Goal: Task Accomplishment & Management: Complete application form

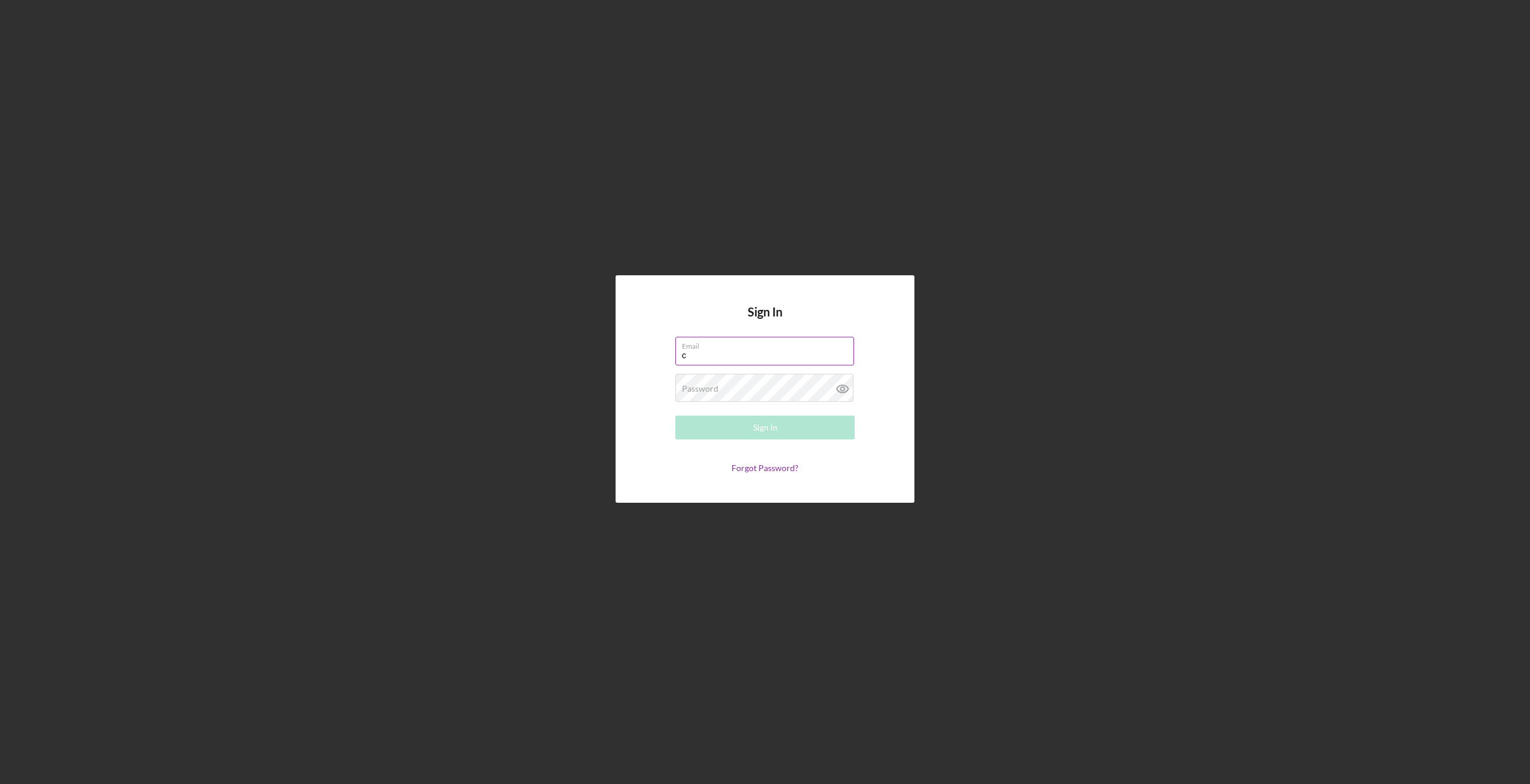
type input "[PERSON_NAME][EMAIL_ADDRESS][DOMAIN_NAME]"
click at [676, 416] on button "Sign In" at bounding box center [765, 428] width 179 height 24
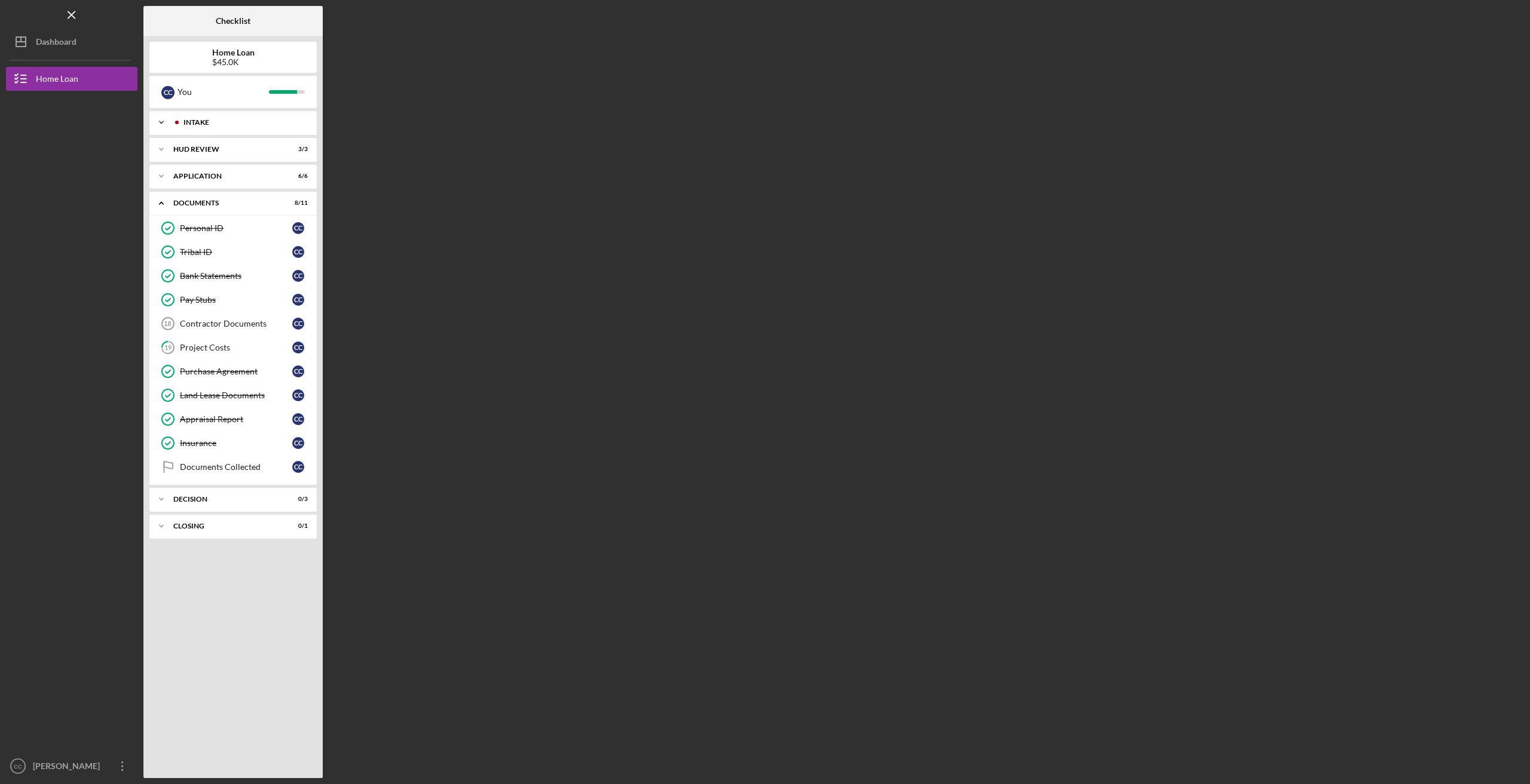
click at [193, 119] on div "Intake" at bounding box center [243, 123] width 118 height 7
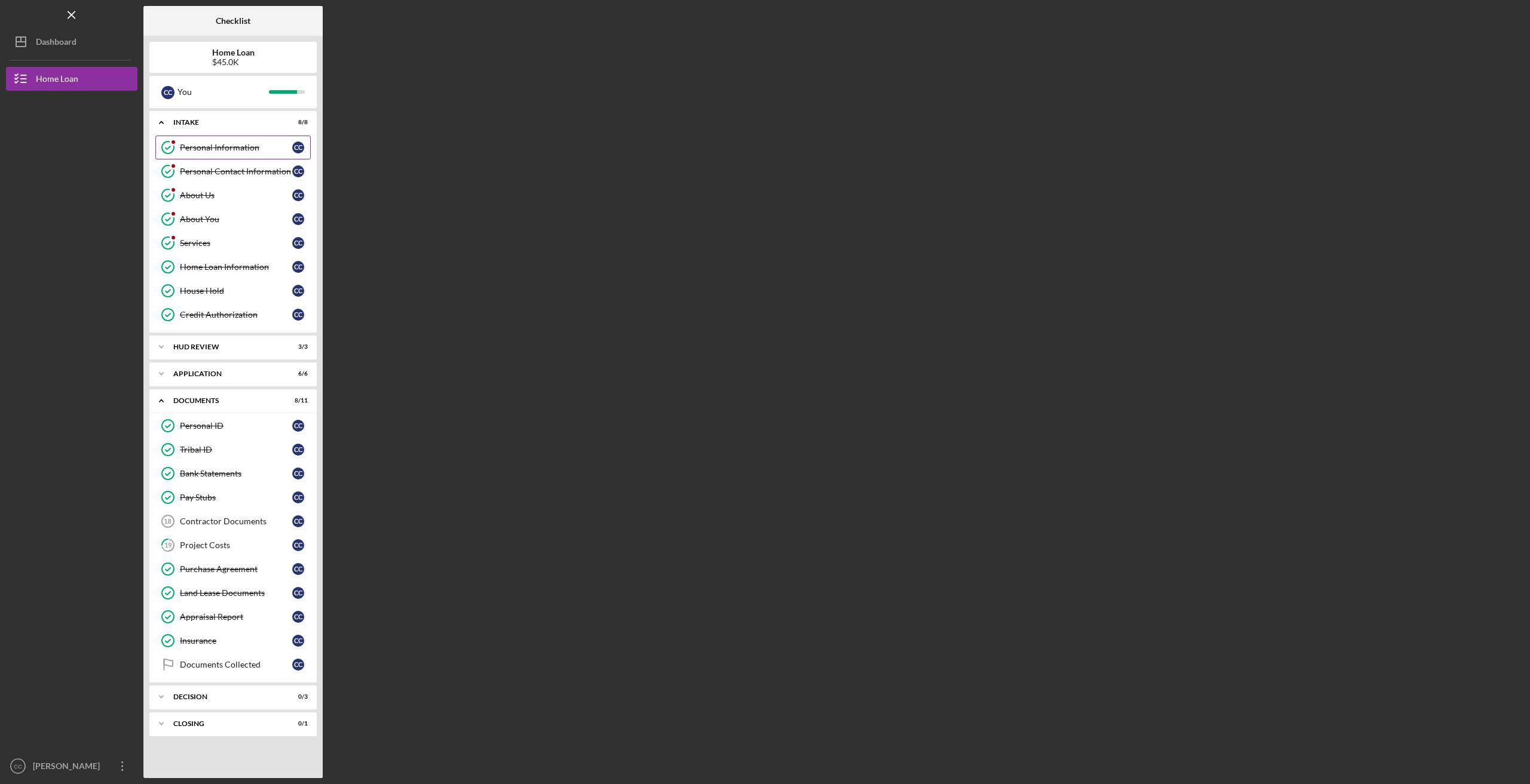
click at [171, 148] on icon "Personal Information" at bounding box center [168, 147] width 30 height 30
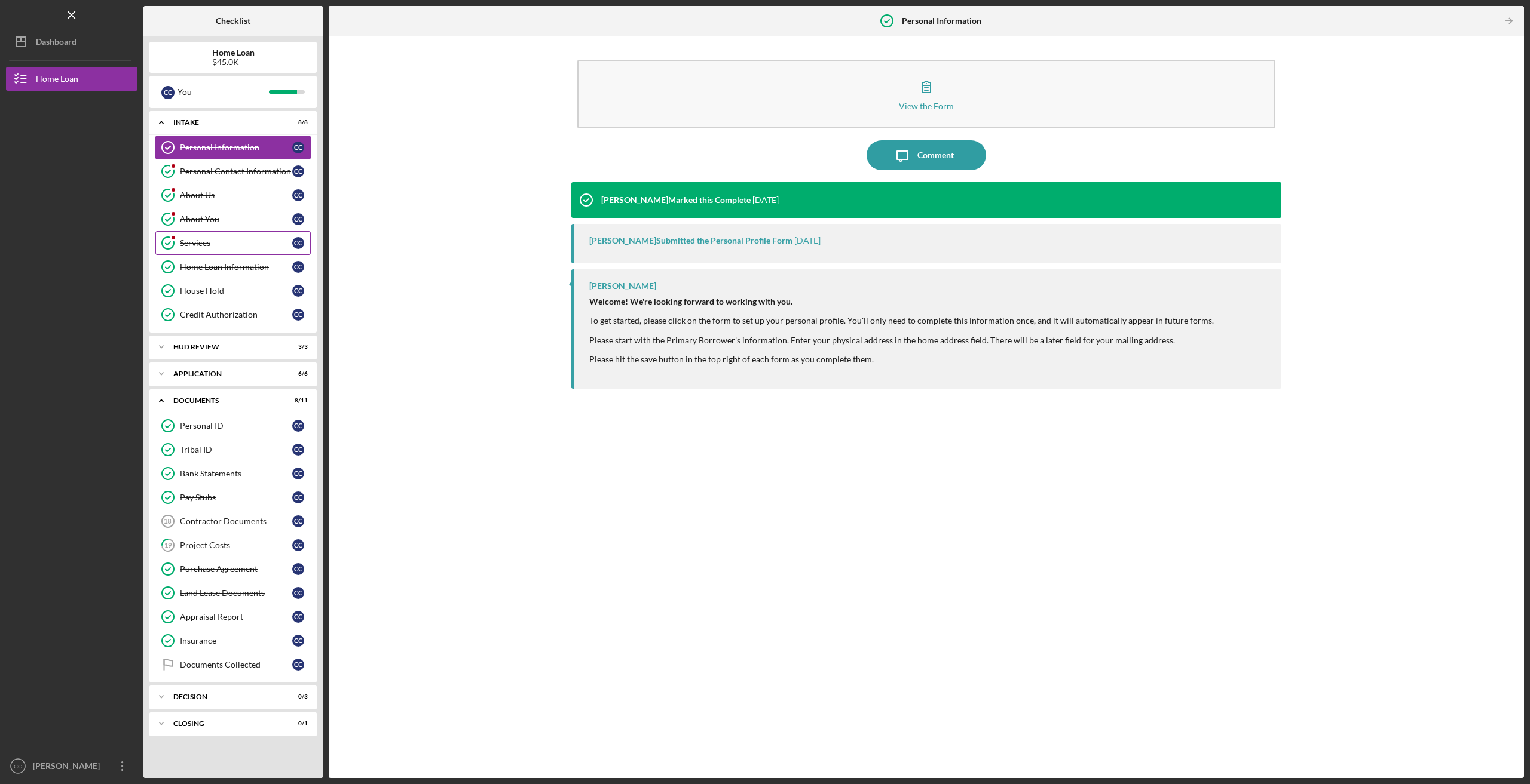
click at [171, 241] on icon "Services" at bounding box center [168, 243] width 30 height 30
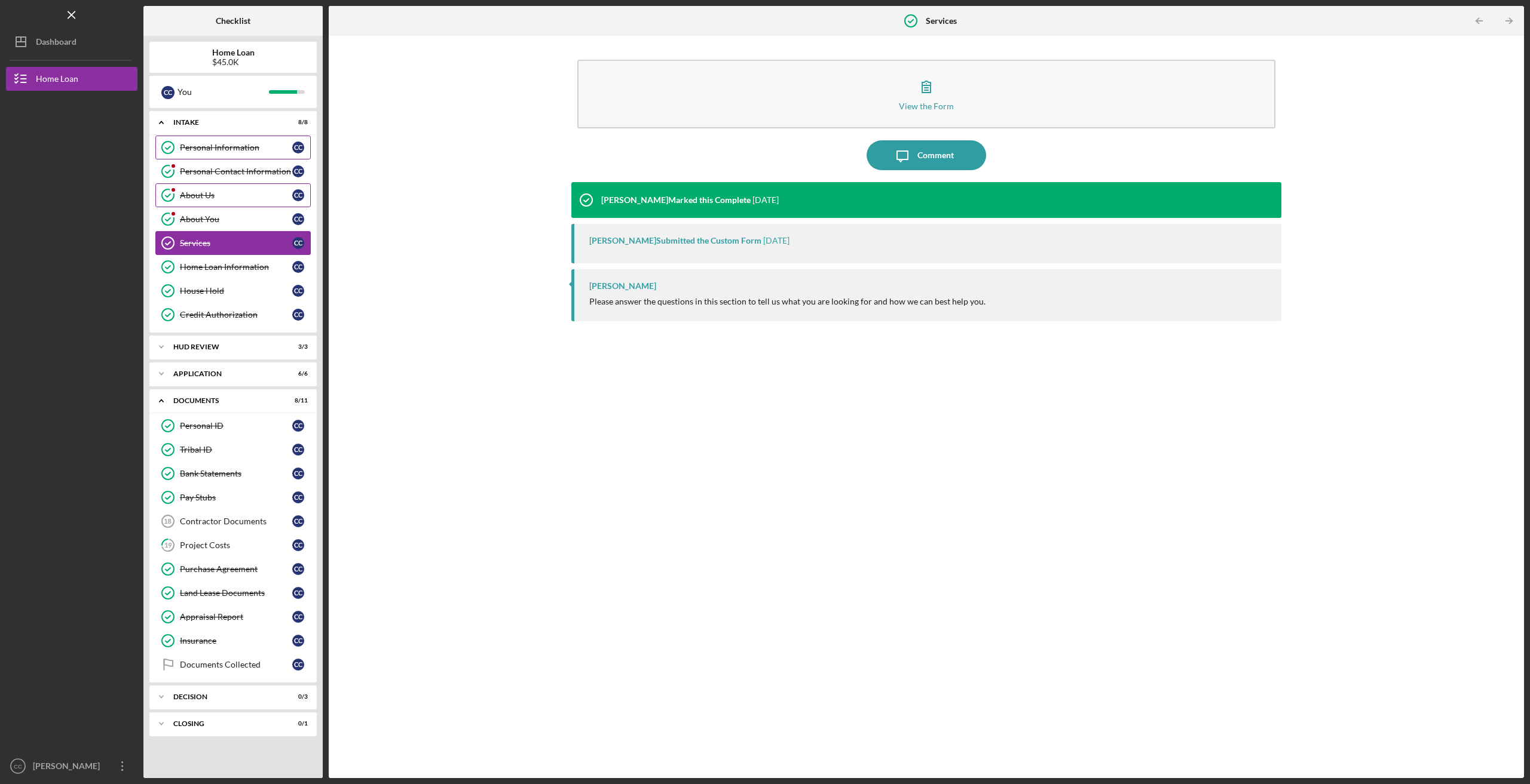
click at [190, 193] on div "About Us" at bounding box center [236, 195] width 112 height 10
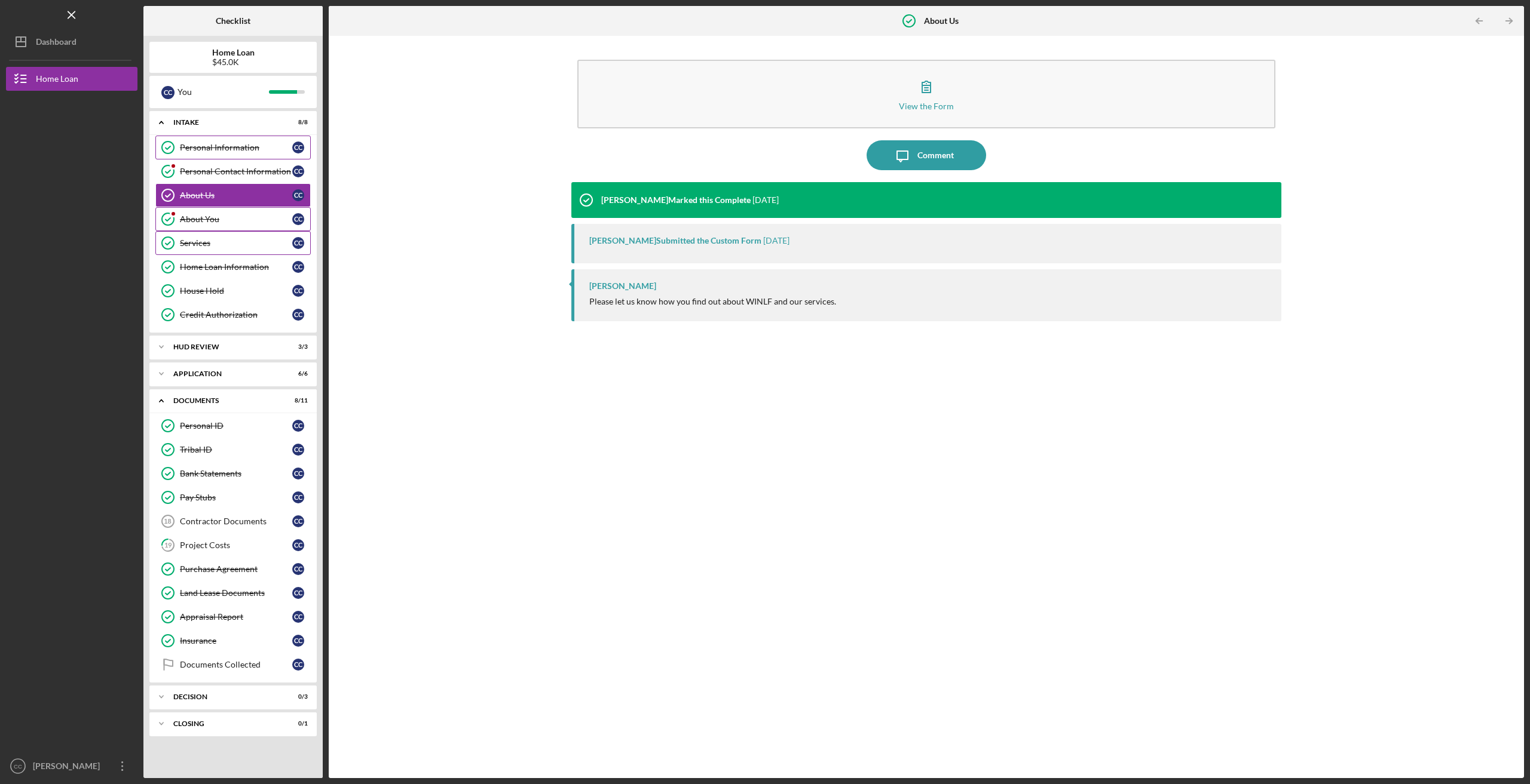
click at [189, 215] on div "About You" at bounding box center [236, 219] width 112 height 10
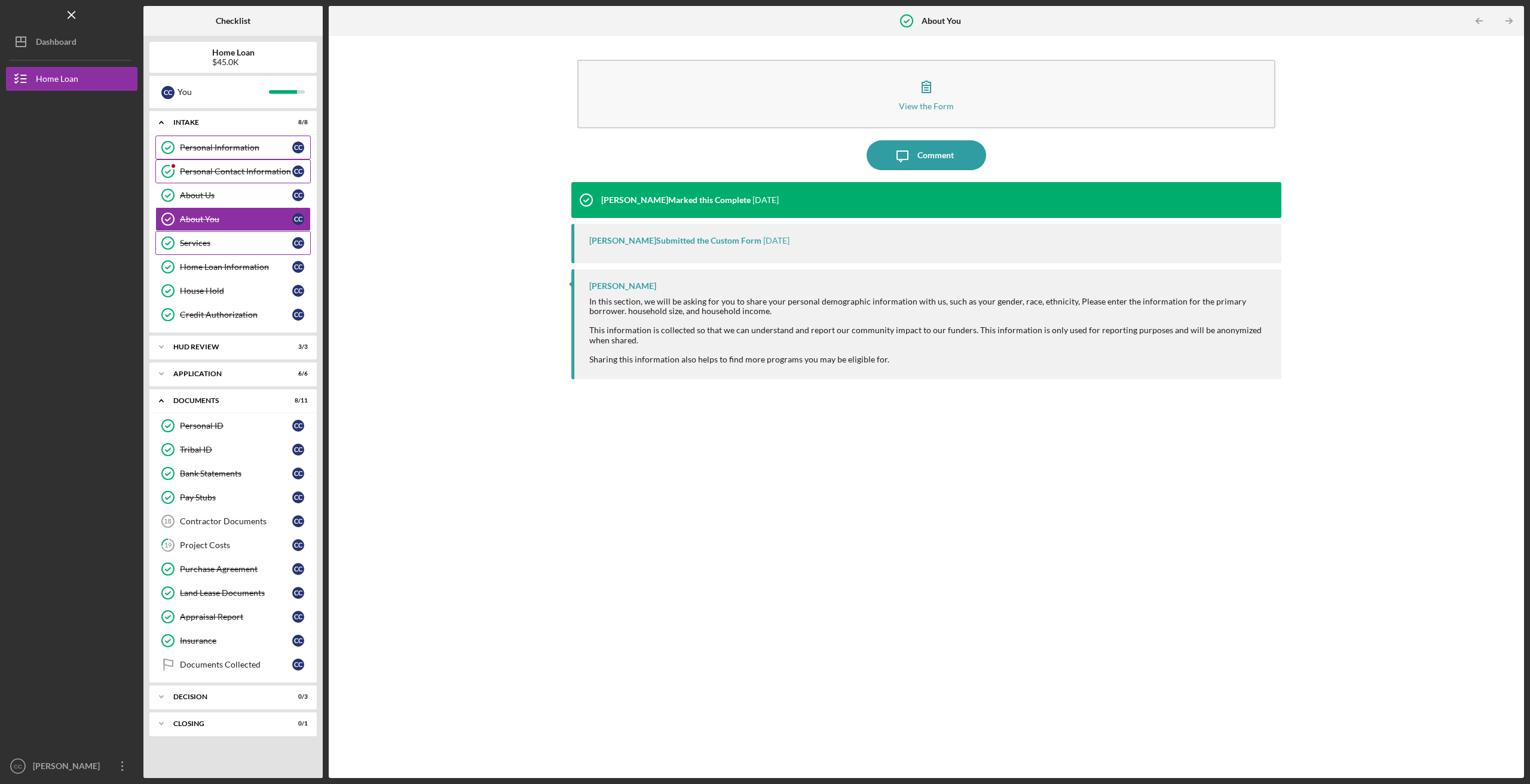
click at [201, 165] on link "Personal Contact Information Personal Contact Information C C" at bounding box center [232, 171] width 155 height 24
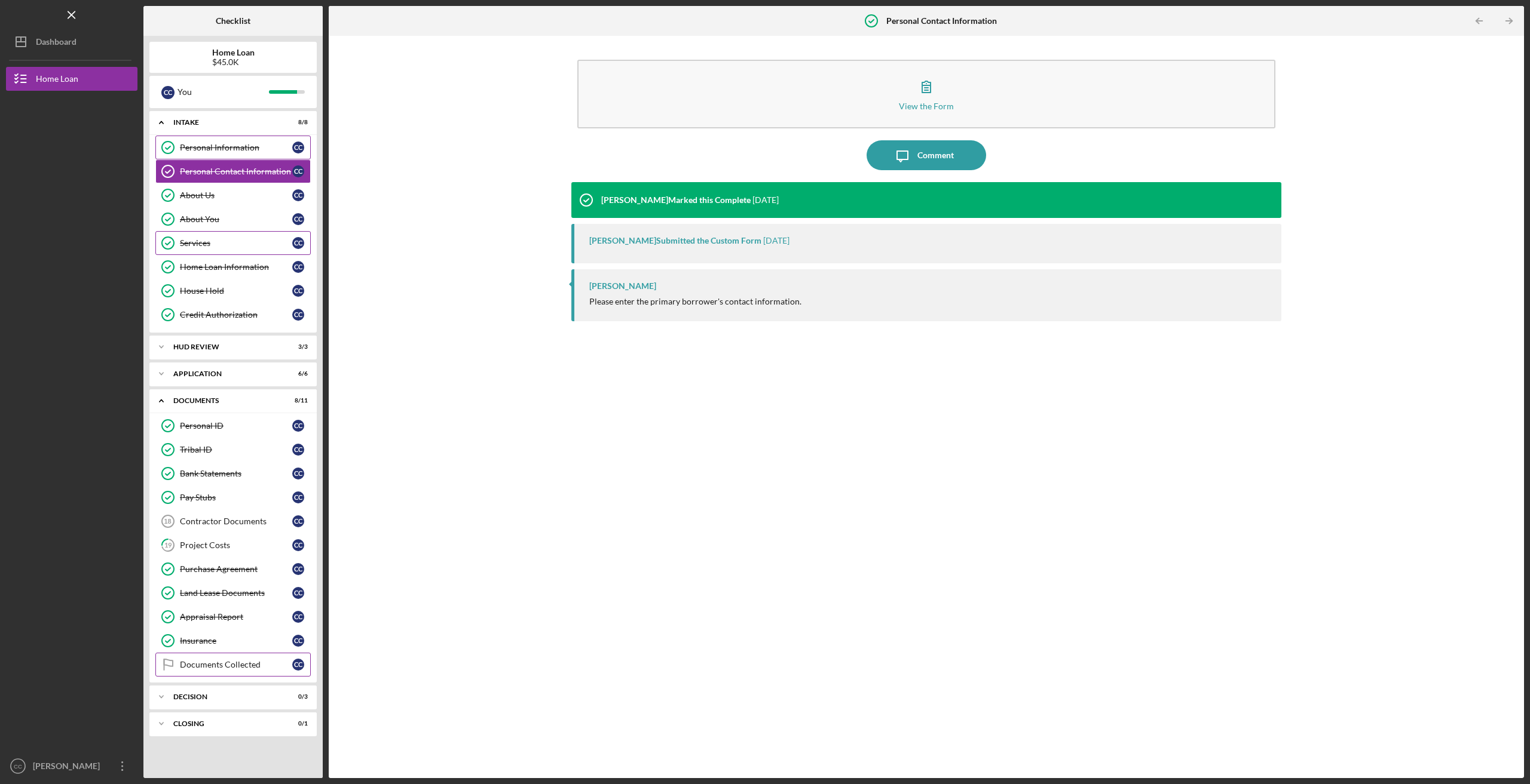
click at [235, 660] on div "Documents Collected" at bounding box center [236, 664] width 112 height 10
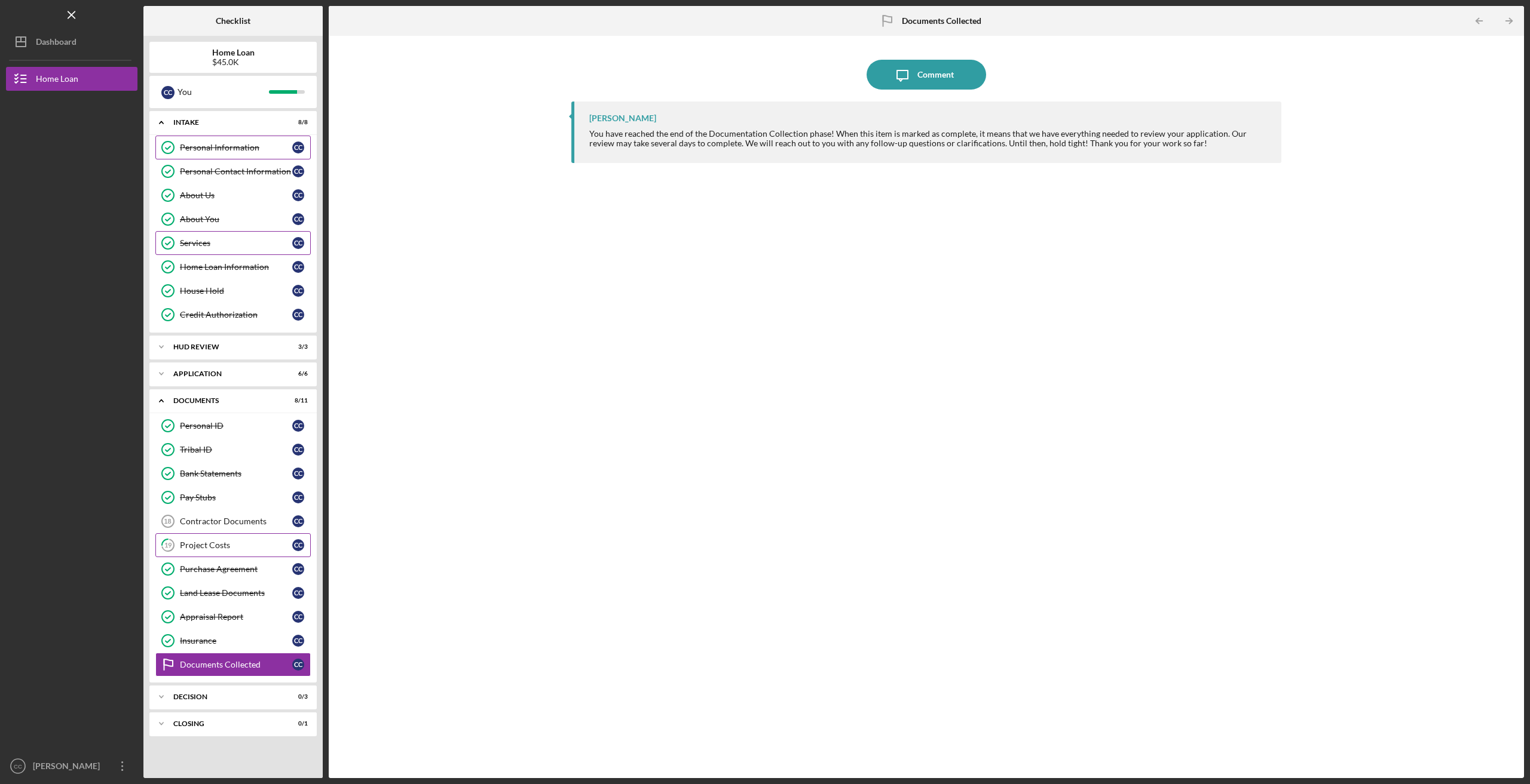
click at [222, 542] on div "Project Costs" at bounding box center [236, 545] width 112 height 10
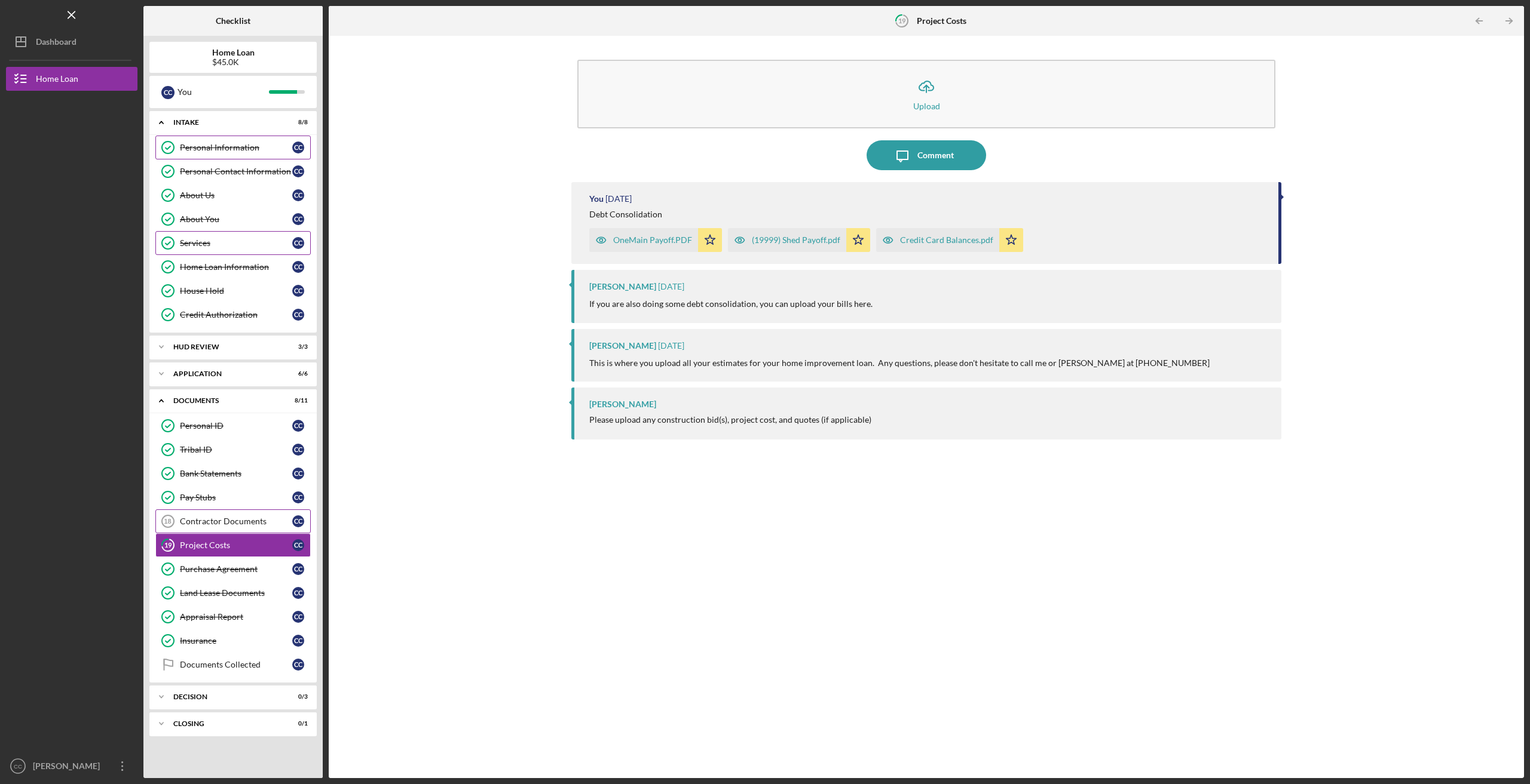
click at [217, 517] on div "Contractor Documents" at bounding box center [236, 521] width 112 height 10
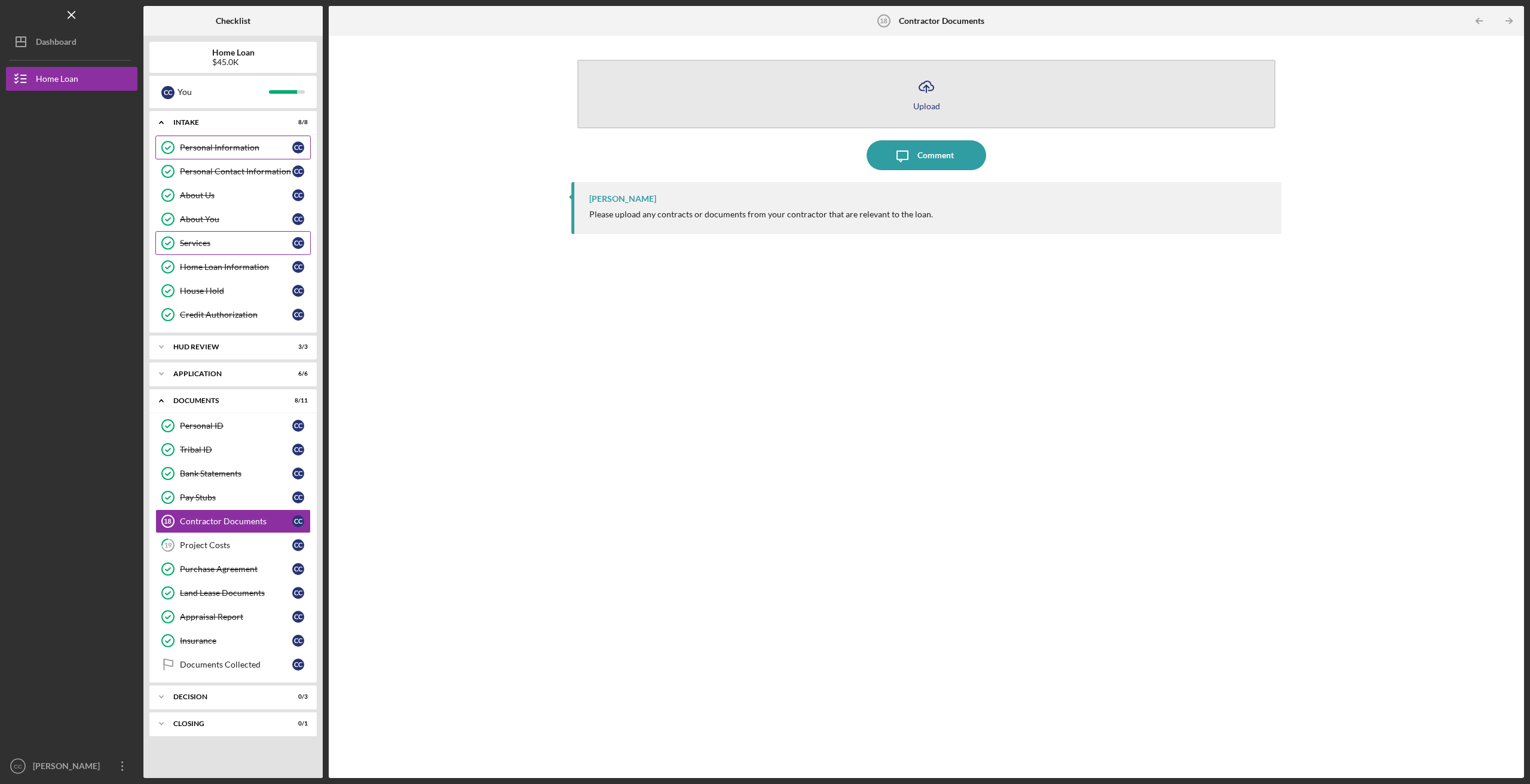
click at [925, 90] on icon "Icon/Upload" at bounding box center [926, 87] width 30 height 30
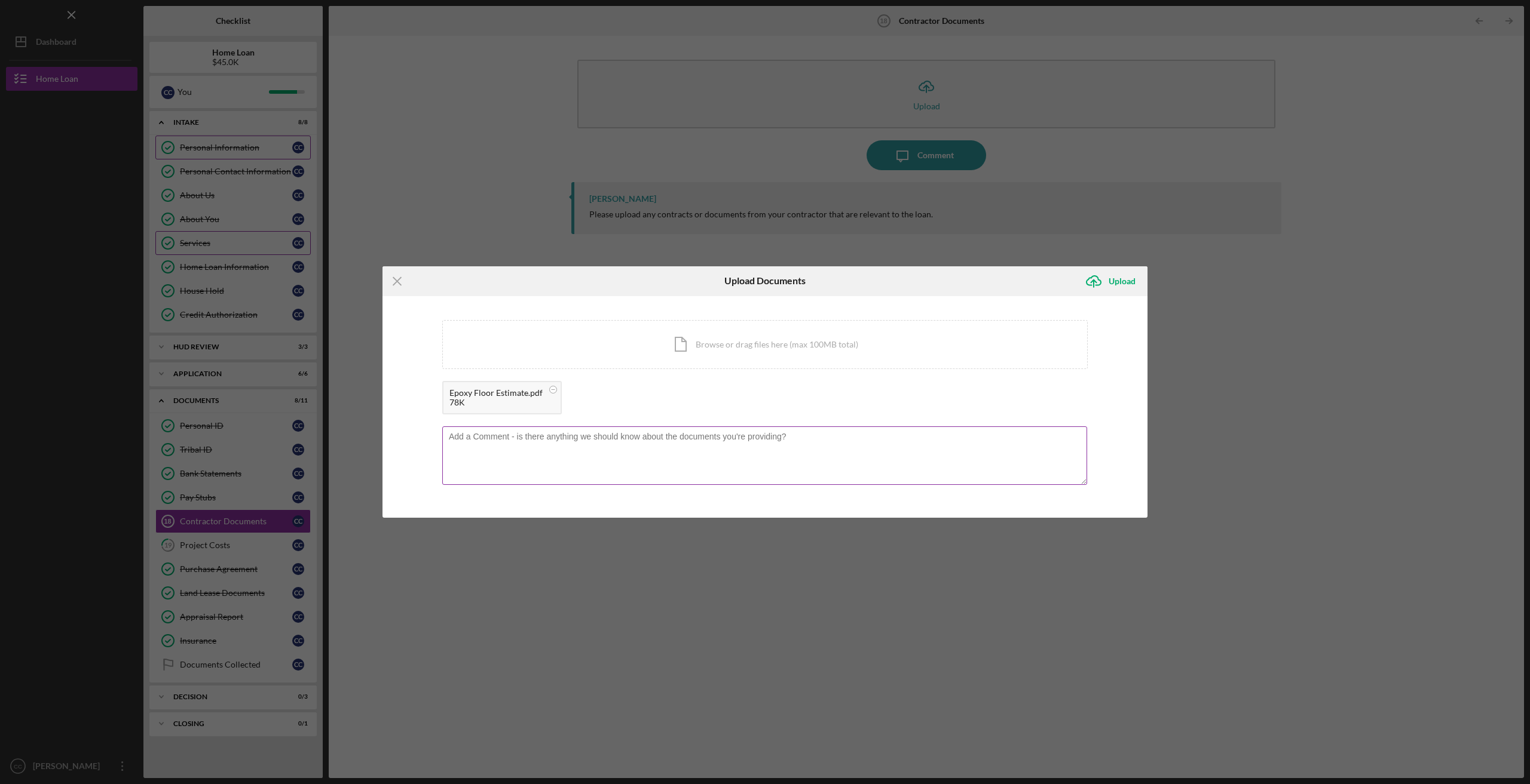
click at [462, 439] on textarea at bounding box center [765, 456] width 645 height 59
type textarea "Garage floor finishing."
click at [1115, 281] on div "Upload" at bounding box center [1122, 281] width 27 height 24
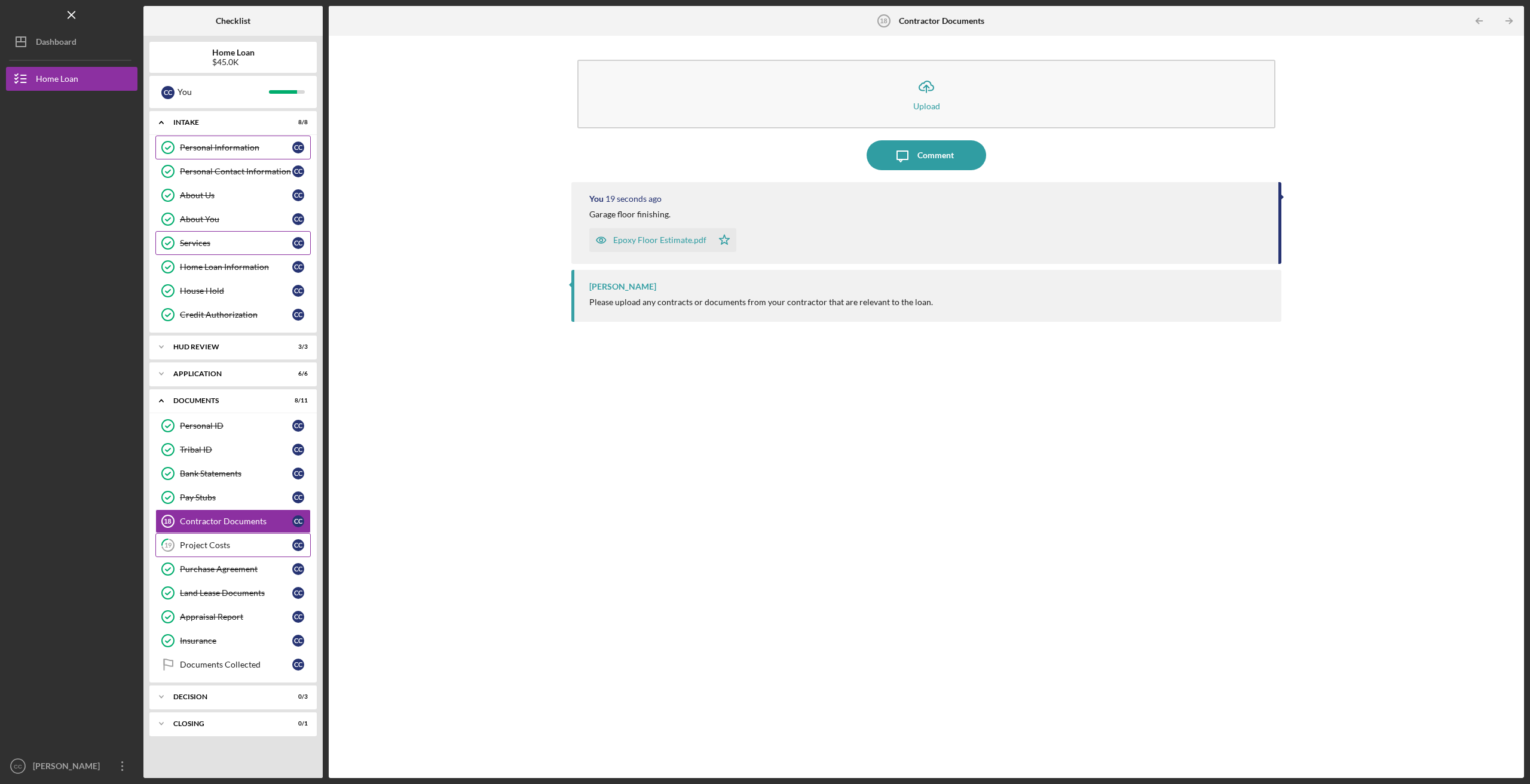
click at [233, 542] on div "Project Costs" at bounding box center [236, 545] width 112 height 10
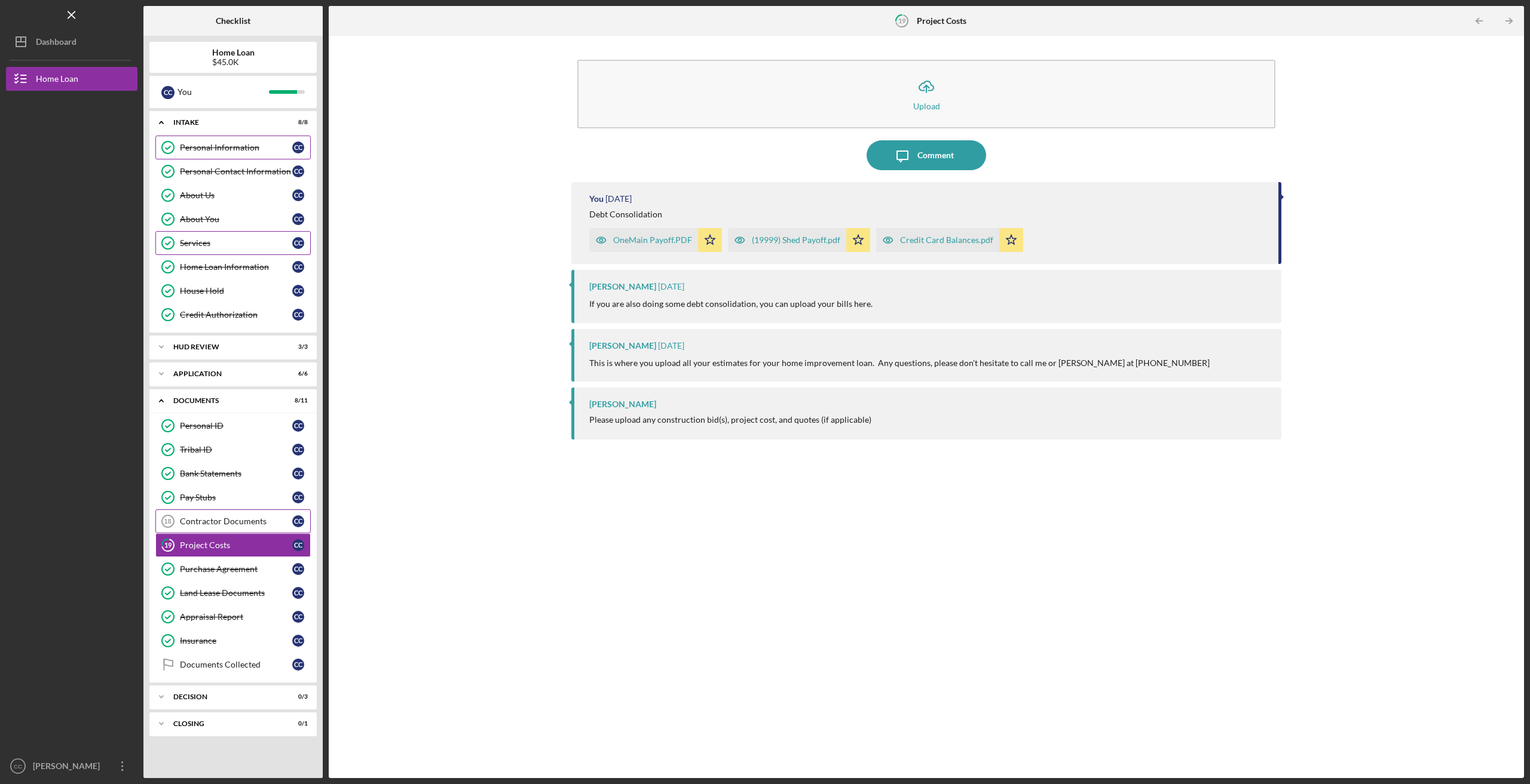
click at [216, 517] on div "Contractor Documents" at bounding box center [236, 521] width 112 height 10
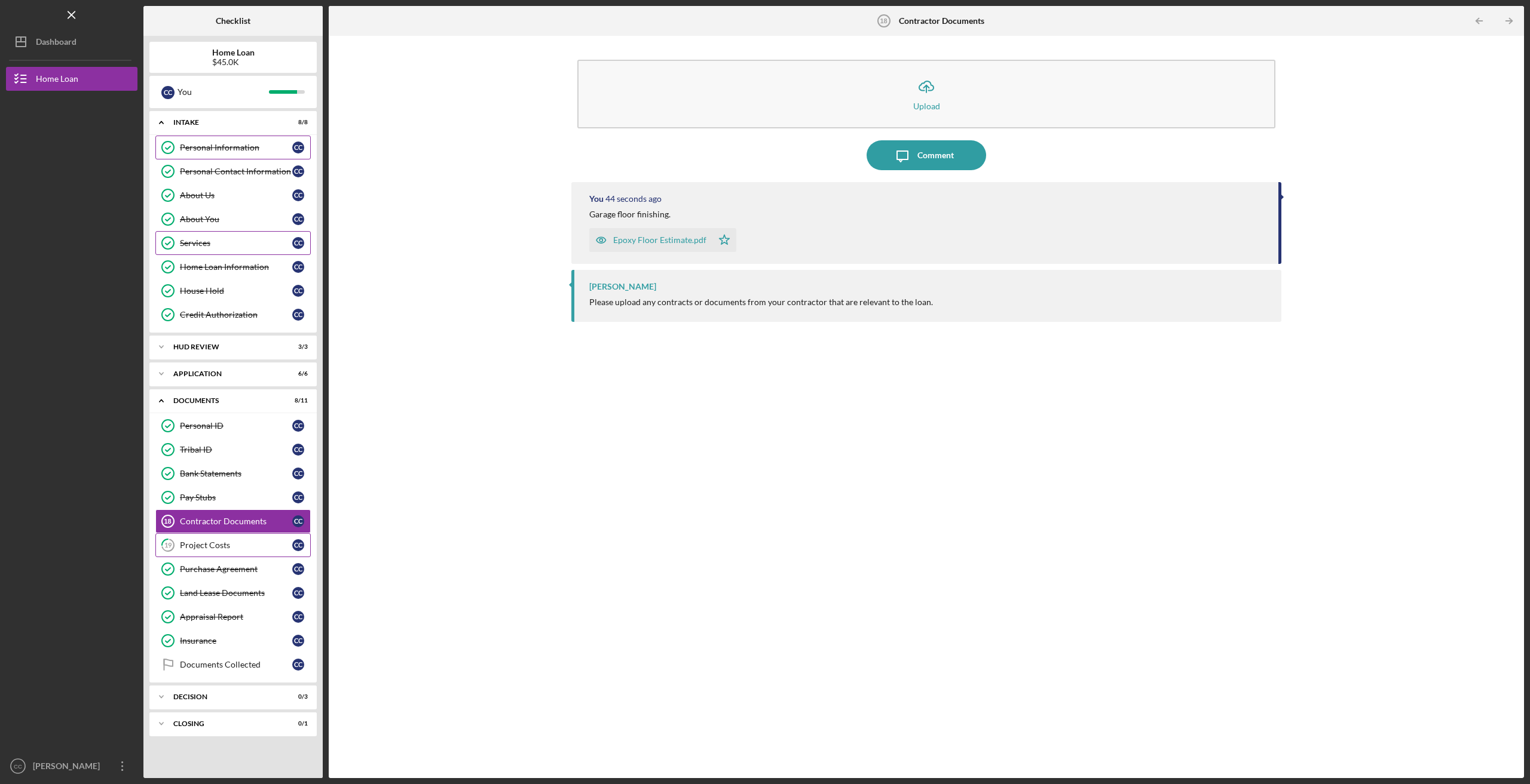
click at [203, 542] on div "Project Costs" at bounding box center [236, 545] width 112 height 10
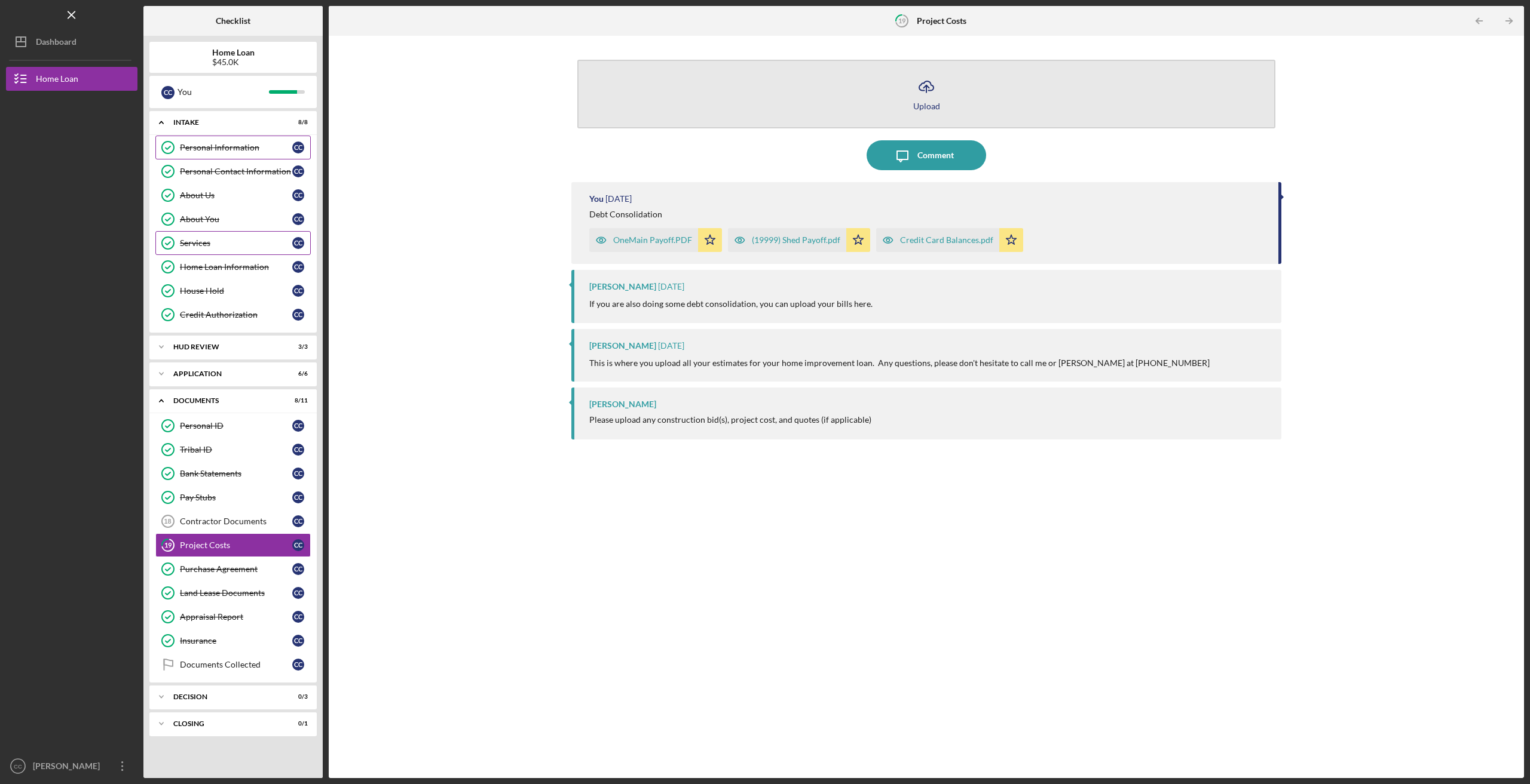
click at [924, 90] on icon "button" at bounding box center [926, 86] width 15 height 9
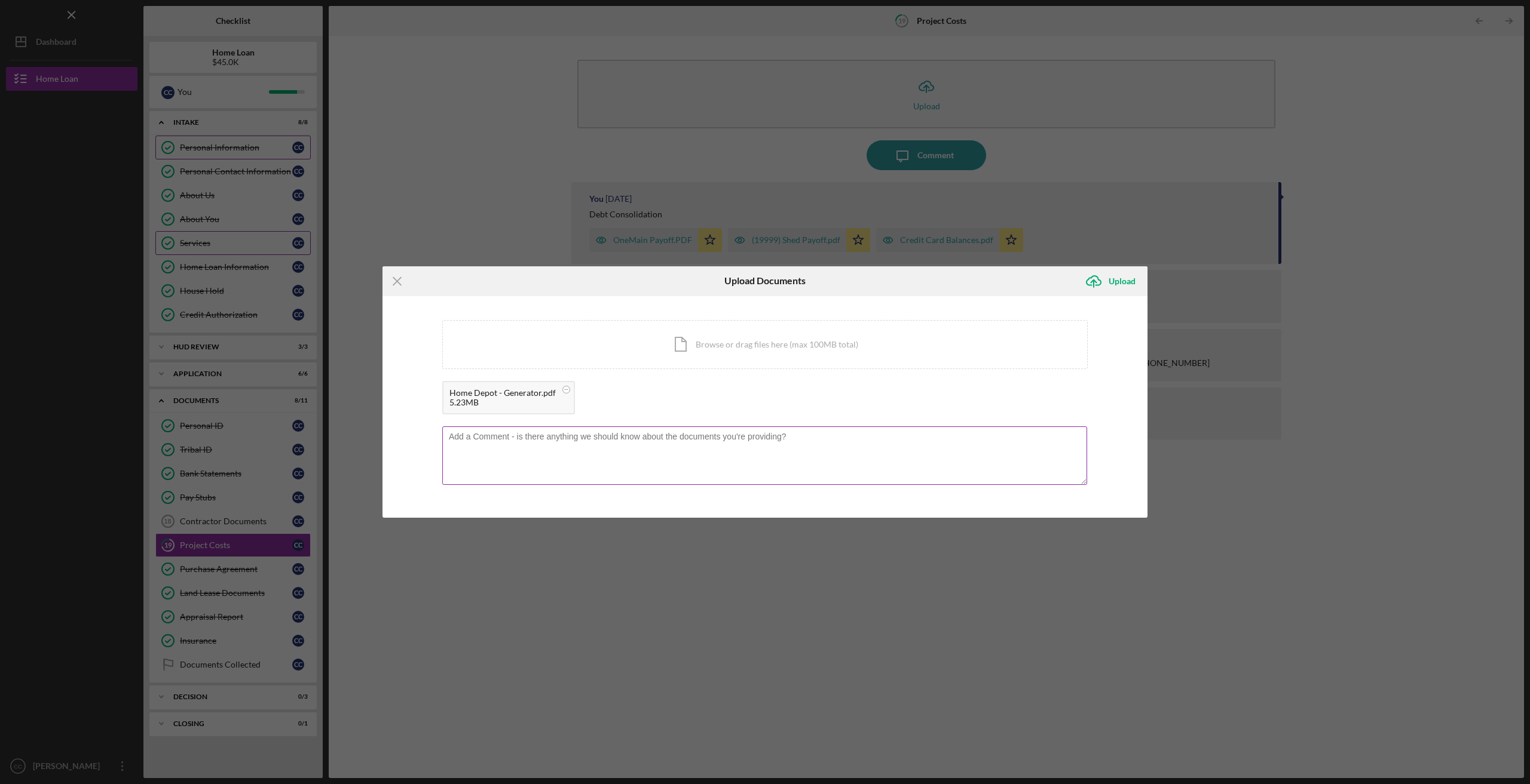
click at [499, 437] on textarea at bounding box center [765, 456] width 645 height 59
type textarea "Generator purchase and necessary equipment/supplies for install."
click at [1107, 281] on icon "Icon/Upload" at bounding box center [1093, 281] width 30 height 30
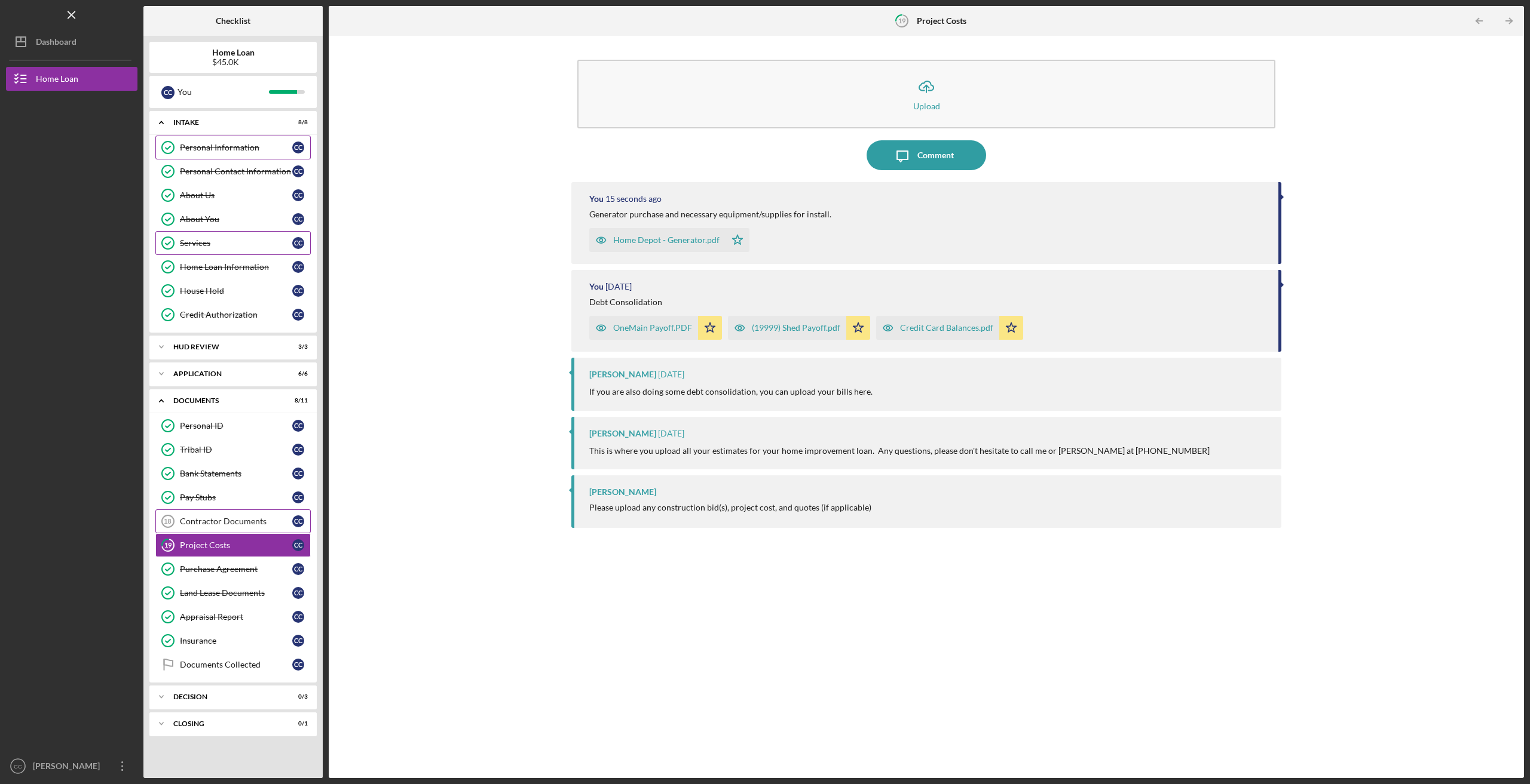
click at [232, 522] on link "Contractor Documents 18 Contractor Documents C C" at bounding box center [232, 521] width 155 height 24
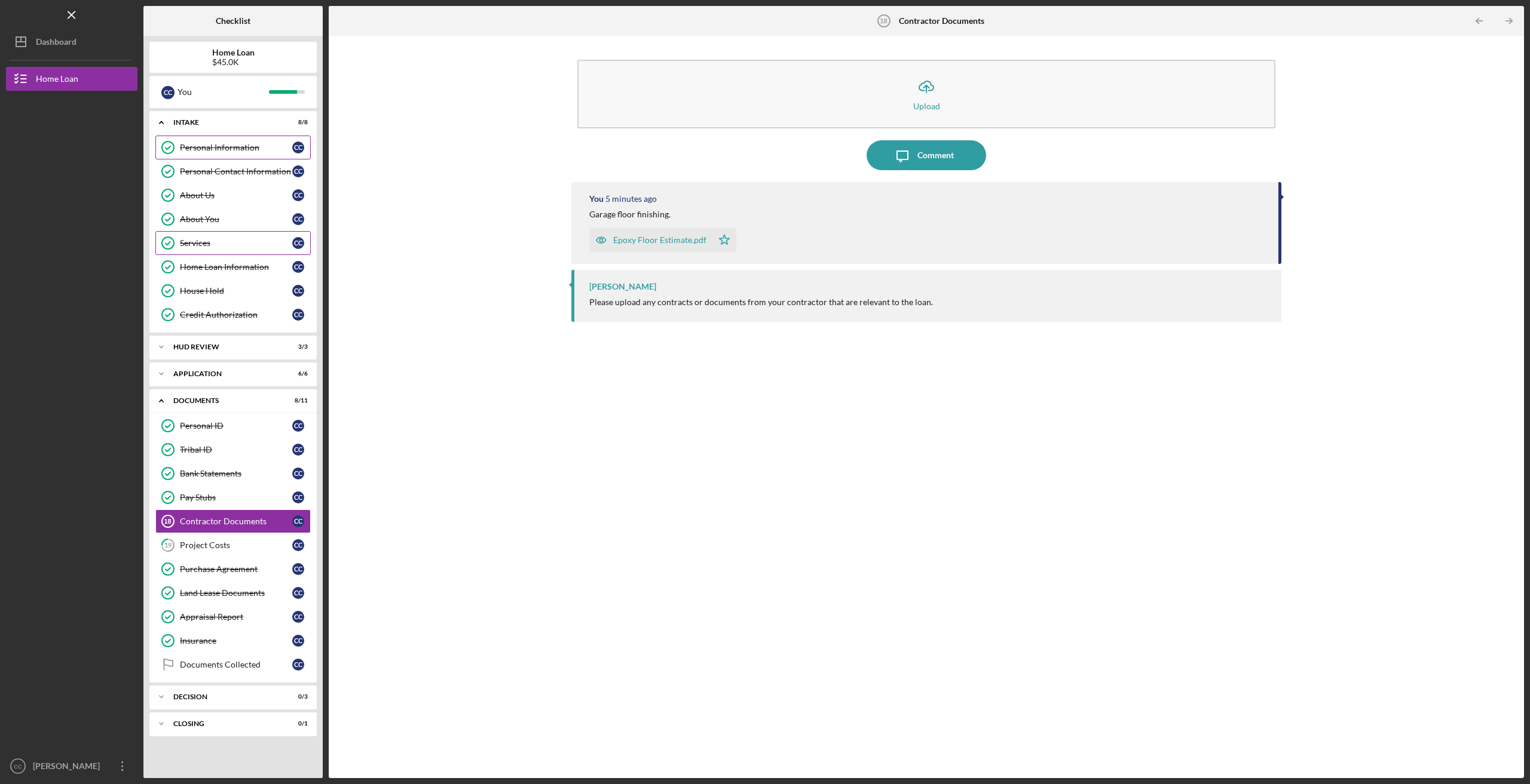
click at [629, 243] on div "Epoxy Floor Estimate.pdf" at bounding box center [659, 240] width 93 height 10
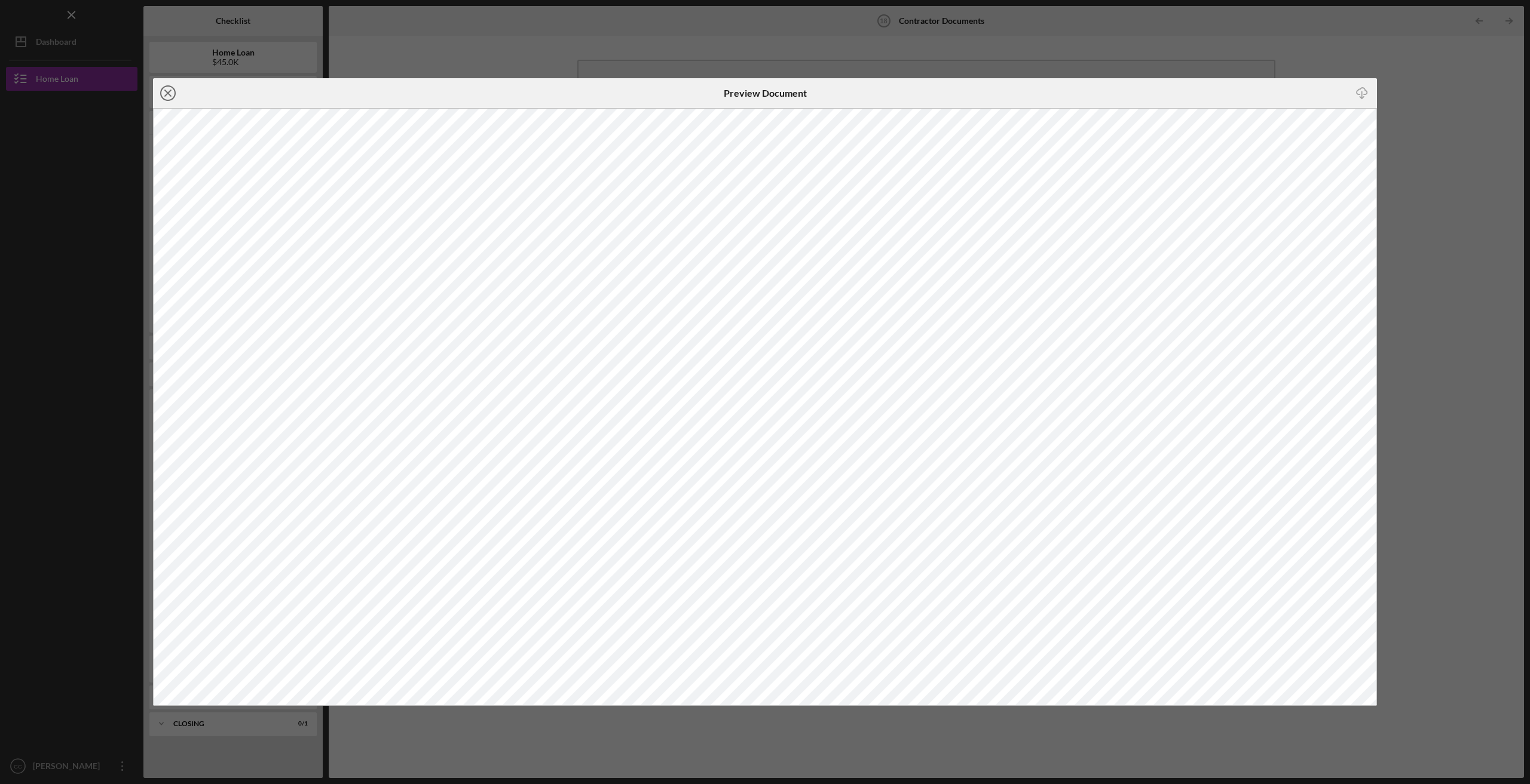
click at [171, 93] on icon "Icon/Close" at bounding box center [168, 93] width 30 height 30
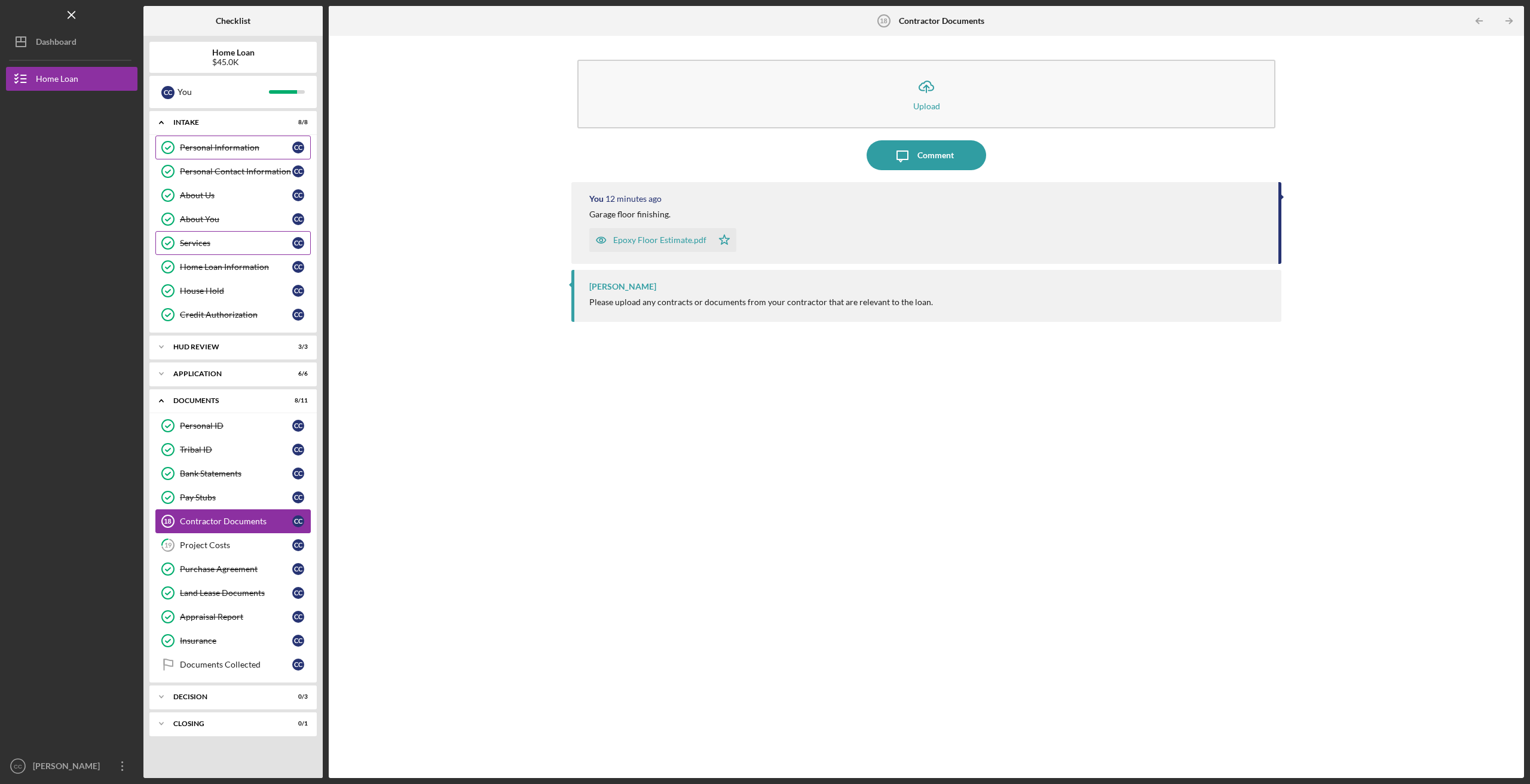
click at [224, 517] on div "Contractor Documents" at bounding box center [236, 521] width 112 height 10
click at [215, 541] on div "Project Costs" at bounding box center [236, 545] width 112 height 10
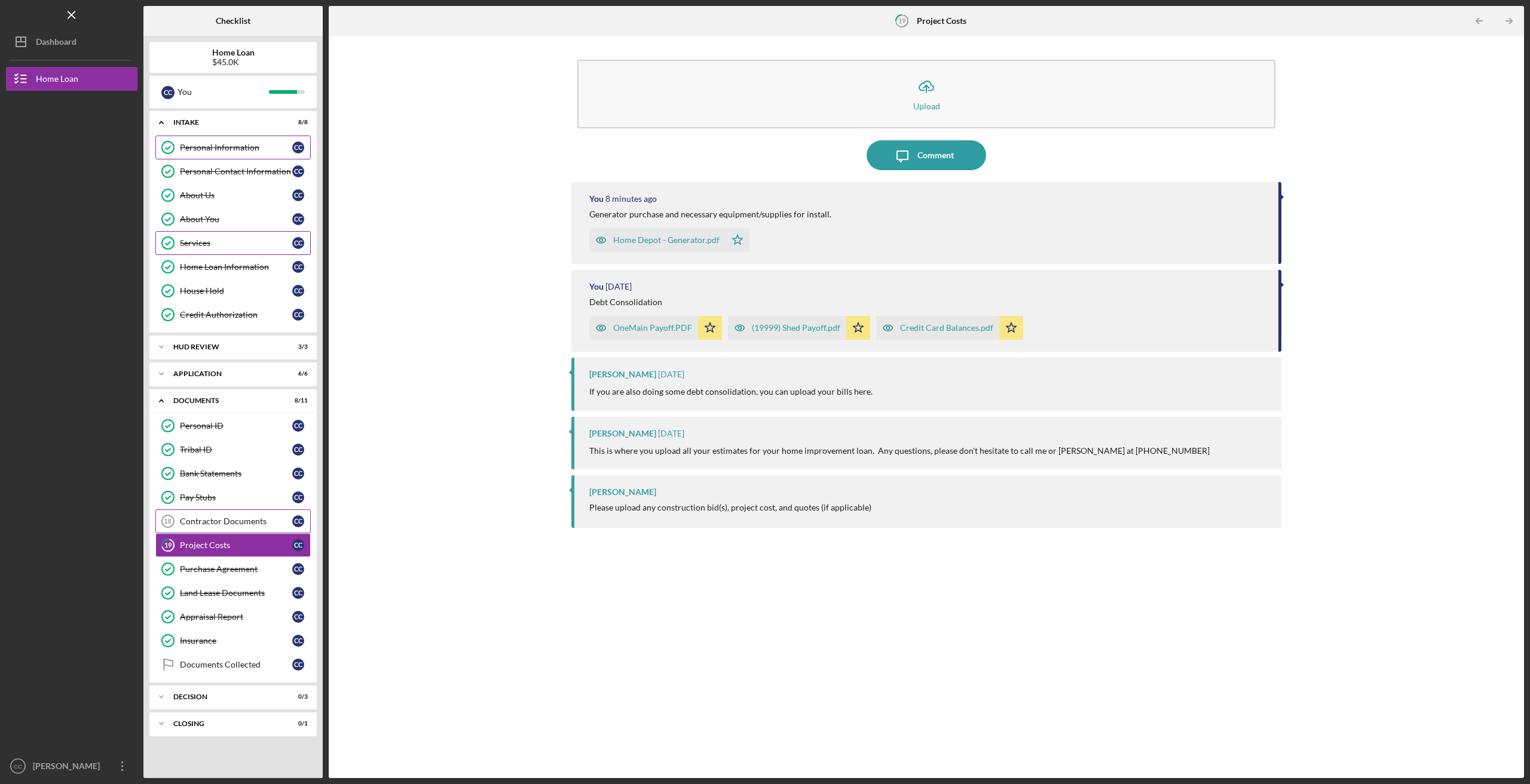
click at [222, 517] on div "Contractor Documents" at bounding box center [236, 521] width 112 height 10
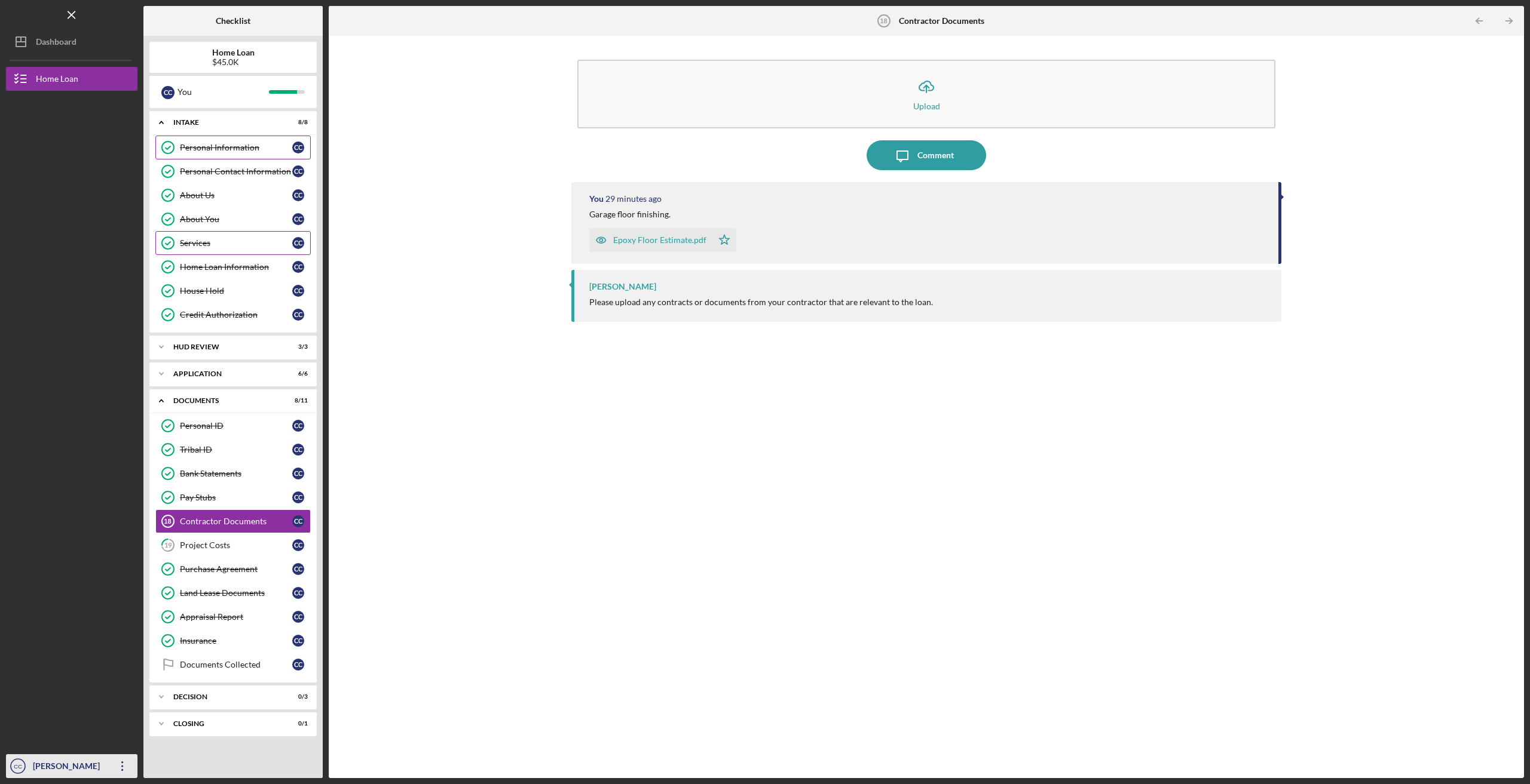
click at [110, 773] on icon "Icon/Overflow" at bounding box center [122, 766] width 30 height 30
click at [84, 742] on link "Logout" at bounding box center [72, 738] width 132 height 24
